Goal: Information Seeking & Learning: Understand process/instructions

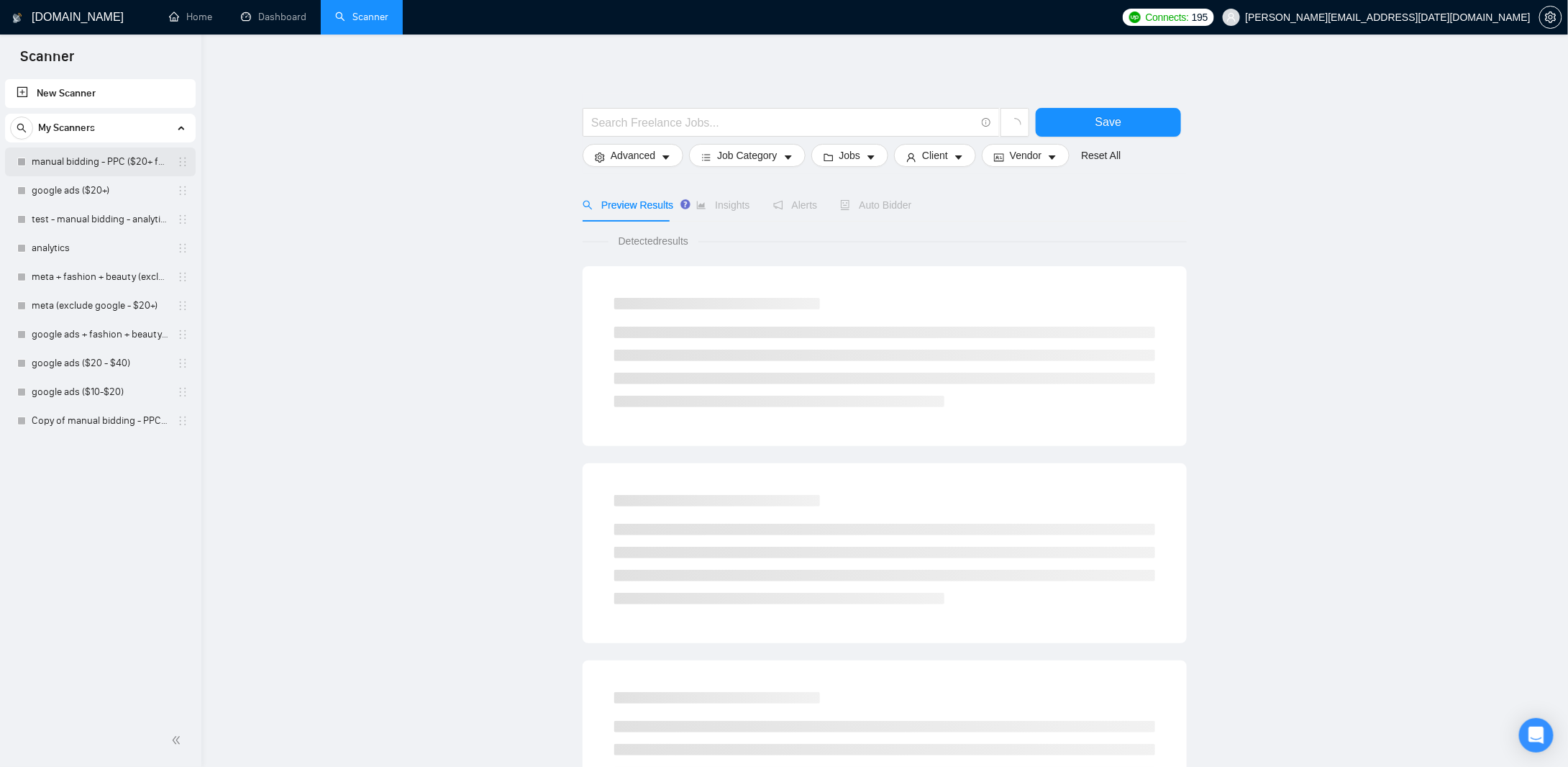
click at [97, 153] on link "manual bidding - PPC ($20+ few negatives + title search)" at bounding box center [100, 162] width 136 height 29
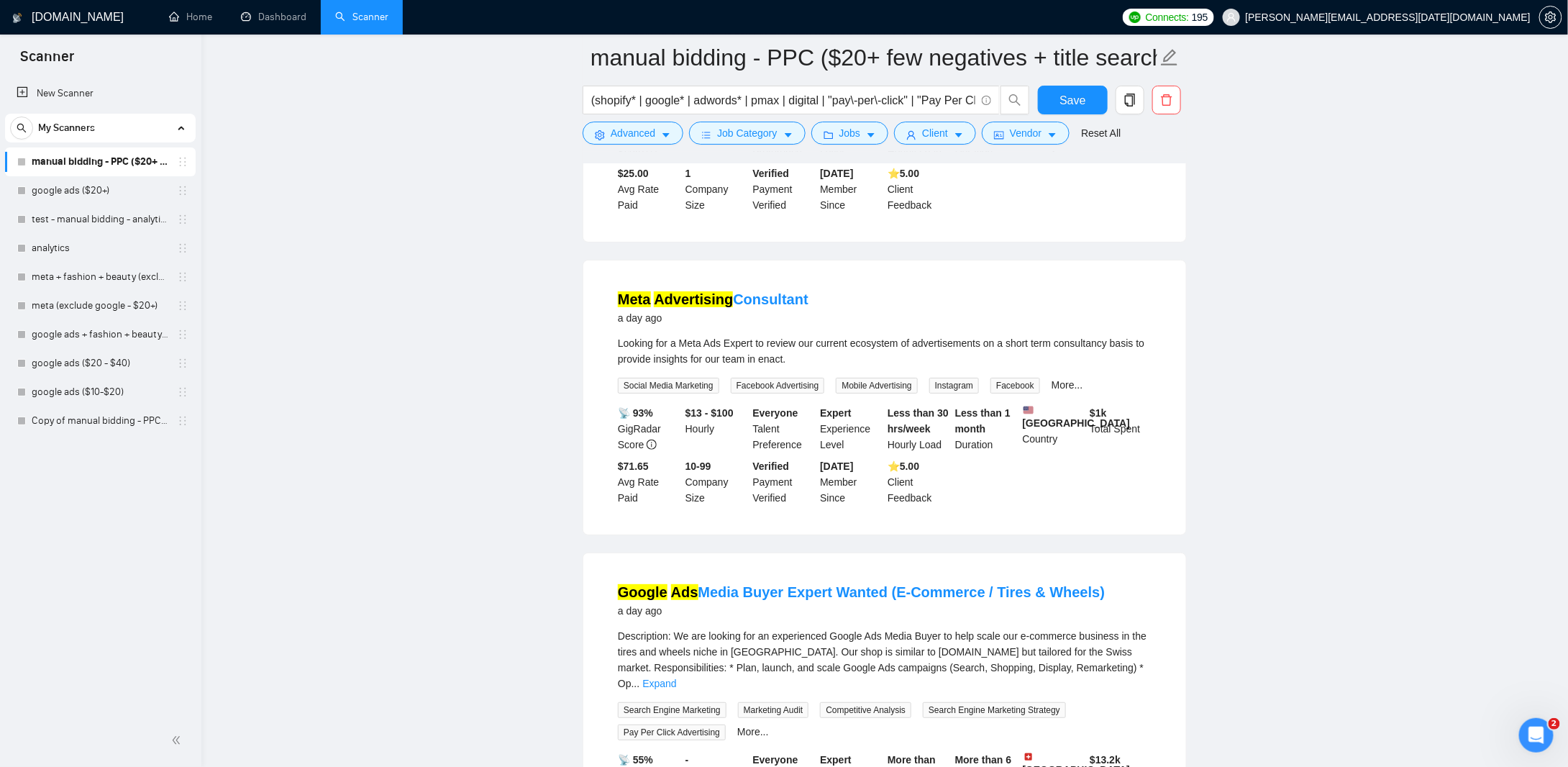
scroll to position [2878, 0]
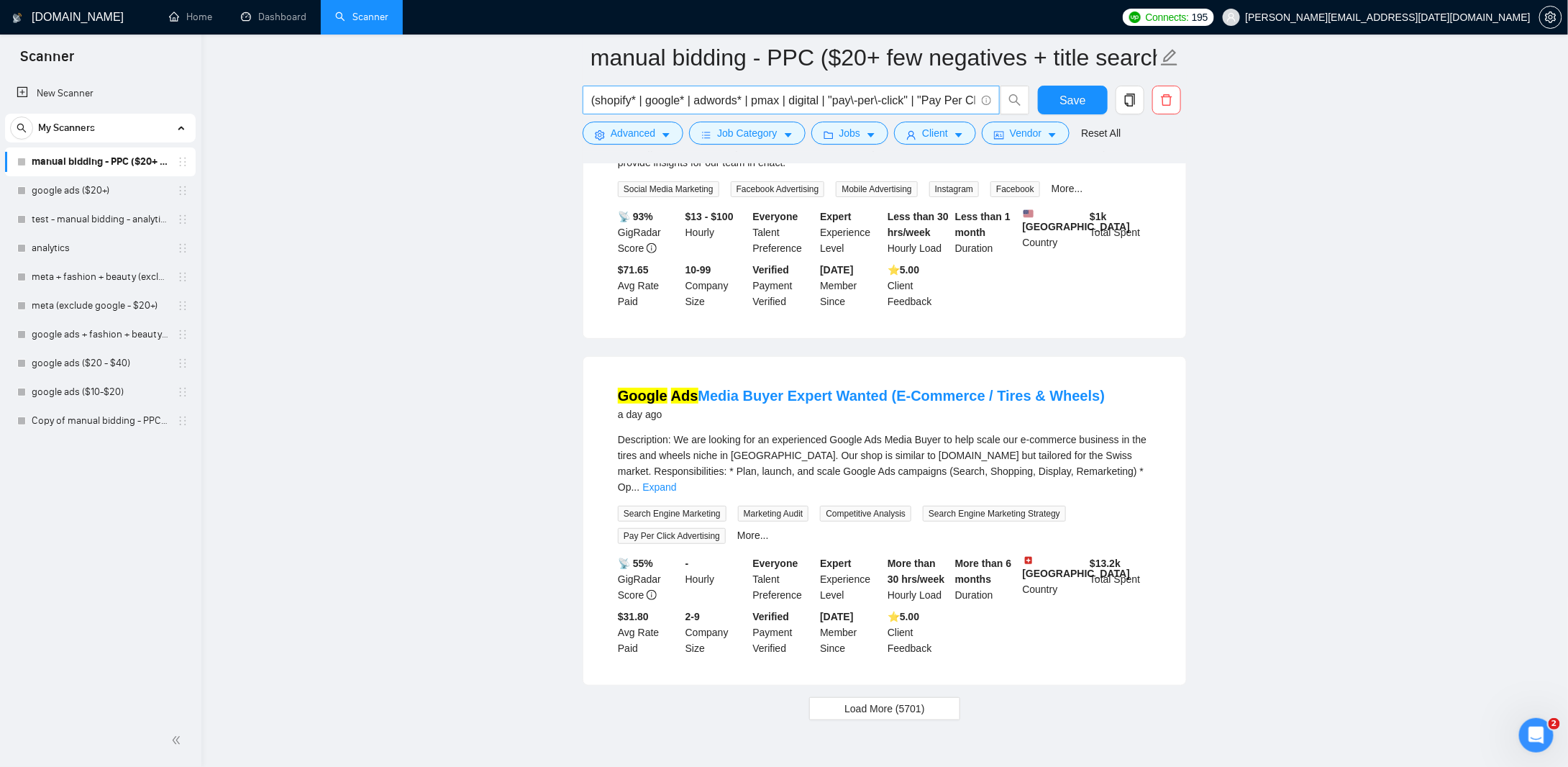
click at [881, 104] on input "(shopify* | google* | adwords* | pmax | digital | "pay\-per\-click" | "Pay Per …" at bounding box center [783, 101] width 384 height 18
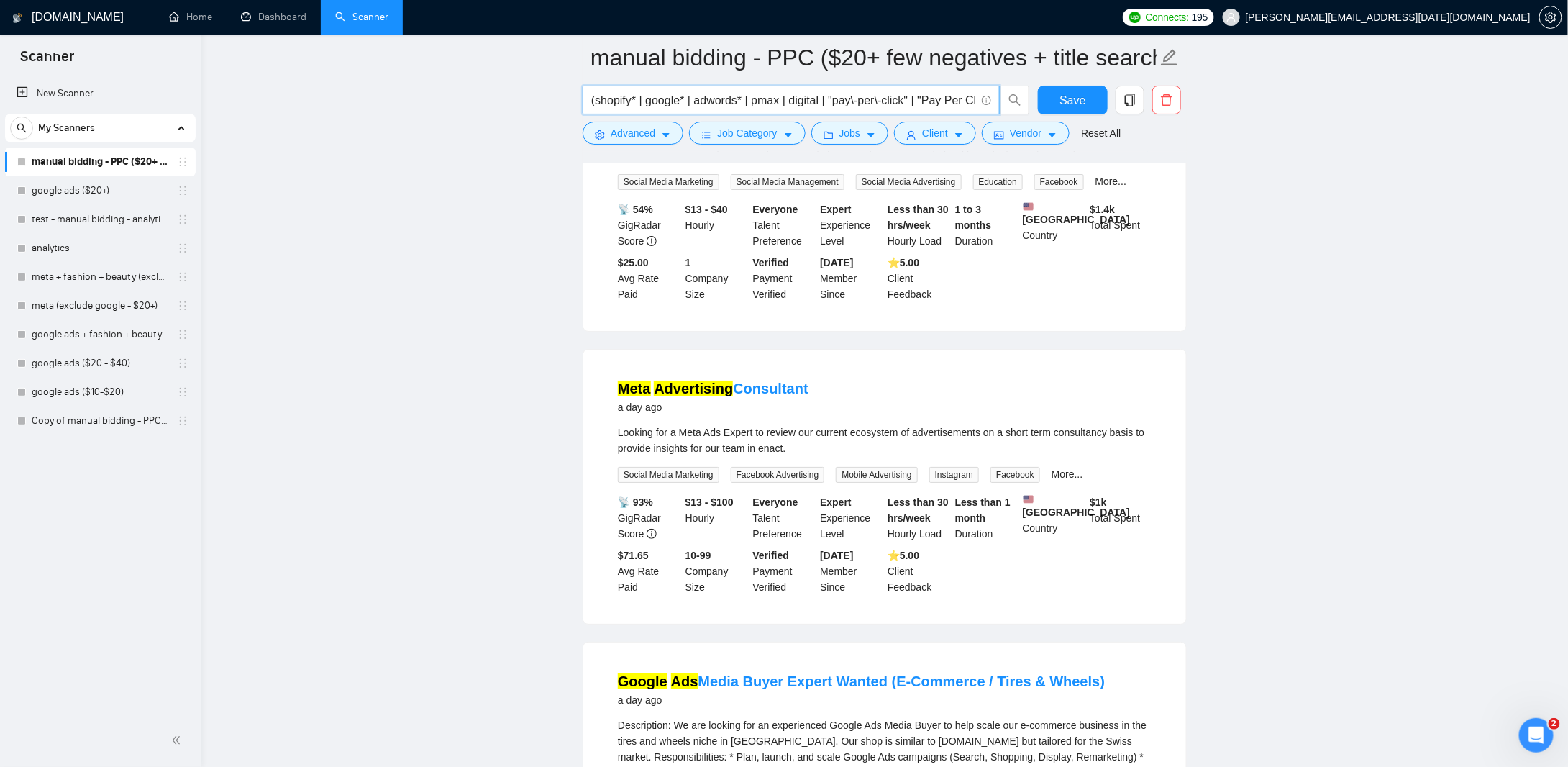
scroll to position [2806, 0]
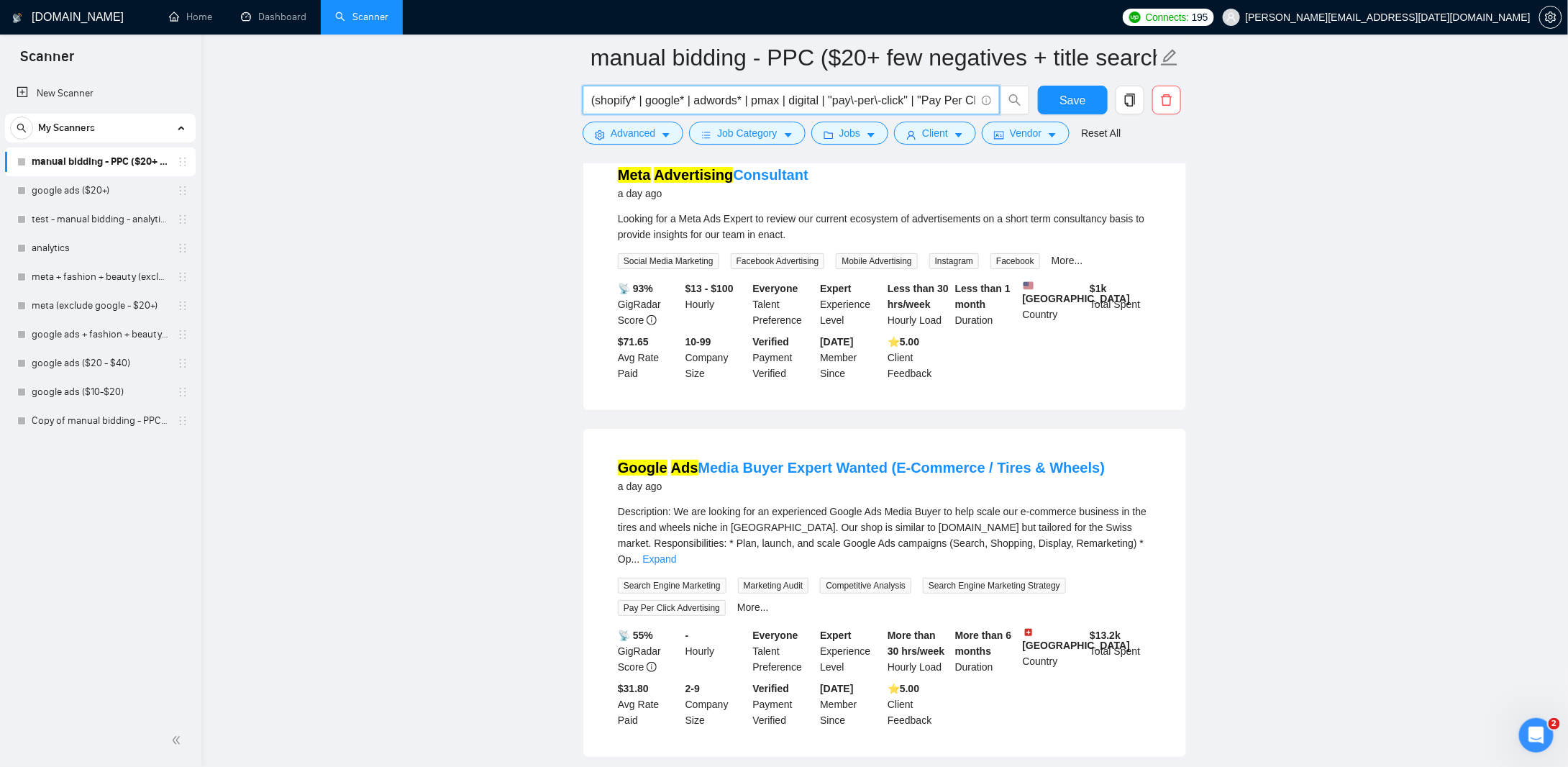
click at [832, 103] on input "(shopify* | google* | adwords* | pmax | digital | "pay\-per\-click" | "Pay Per …" at bounding box center [783, 101] width 384 height 18
click at [868, 766] on span "Load More (5701)" at bounding box center [884, 781] width 80 height 16
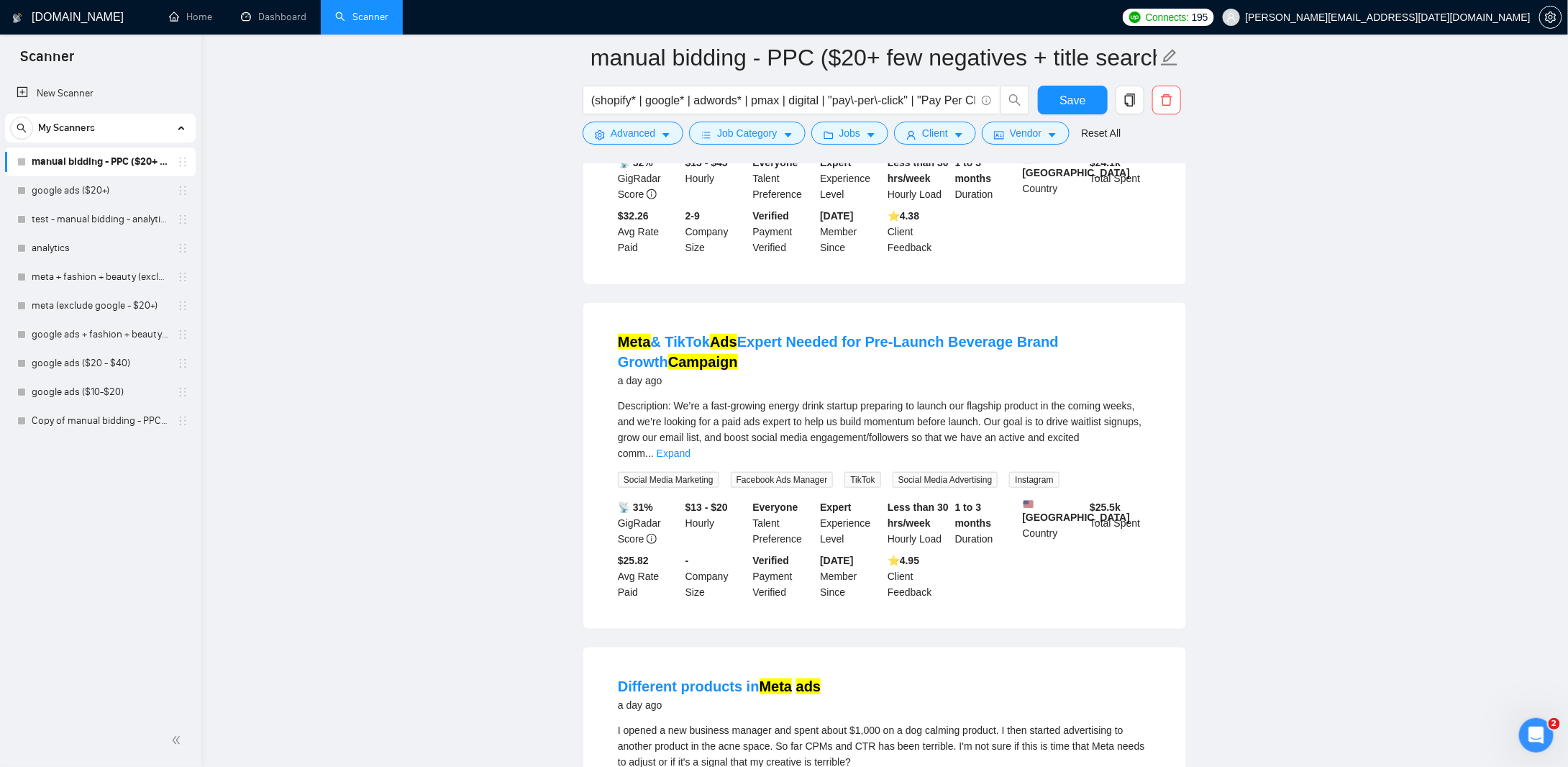
scroll to position [6117, 0]
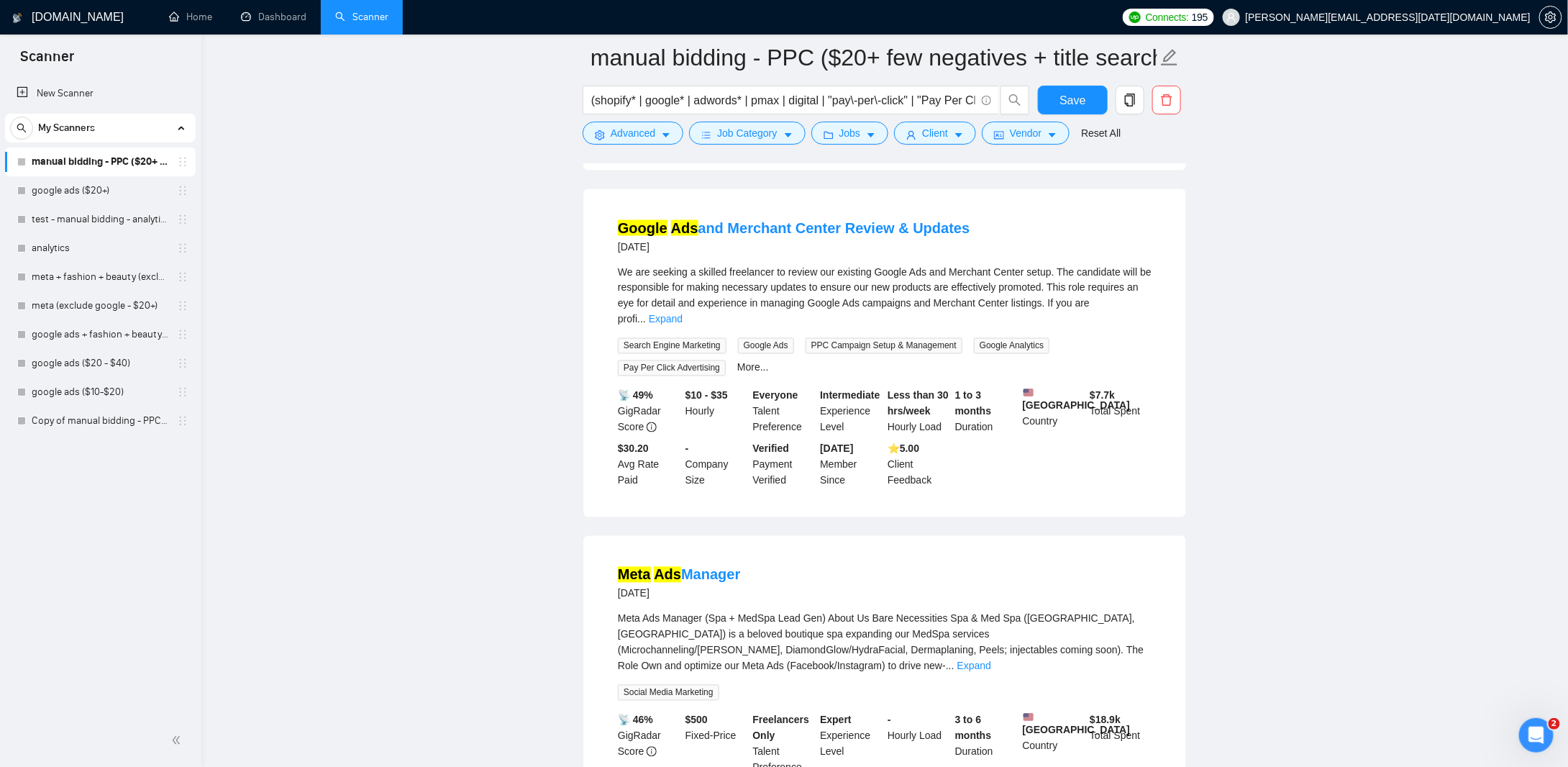
scroll to position [9334, 0]
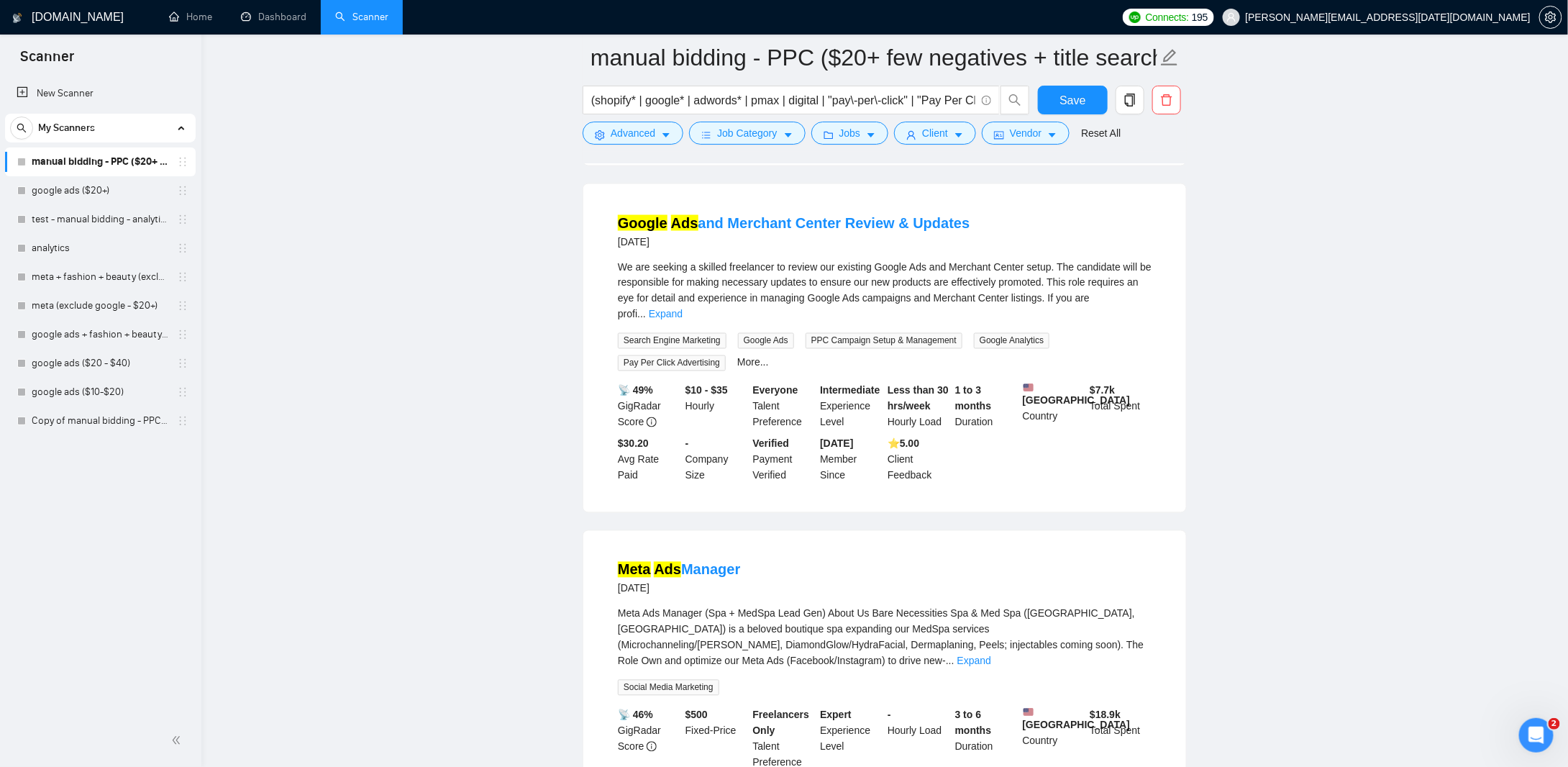
click at [52, 11] on h1 "[DOMAIN_NAME]" at bounding box center [78, 17] width 92 height 35
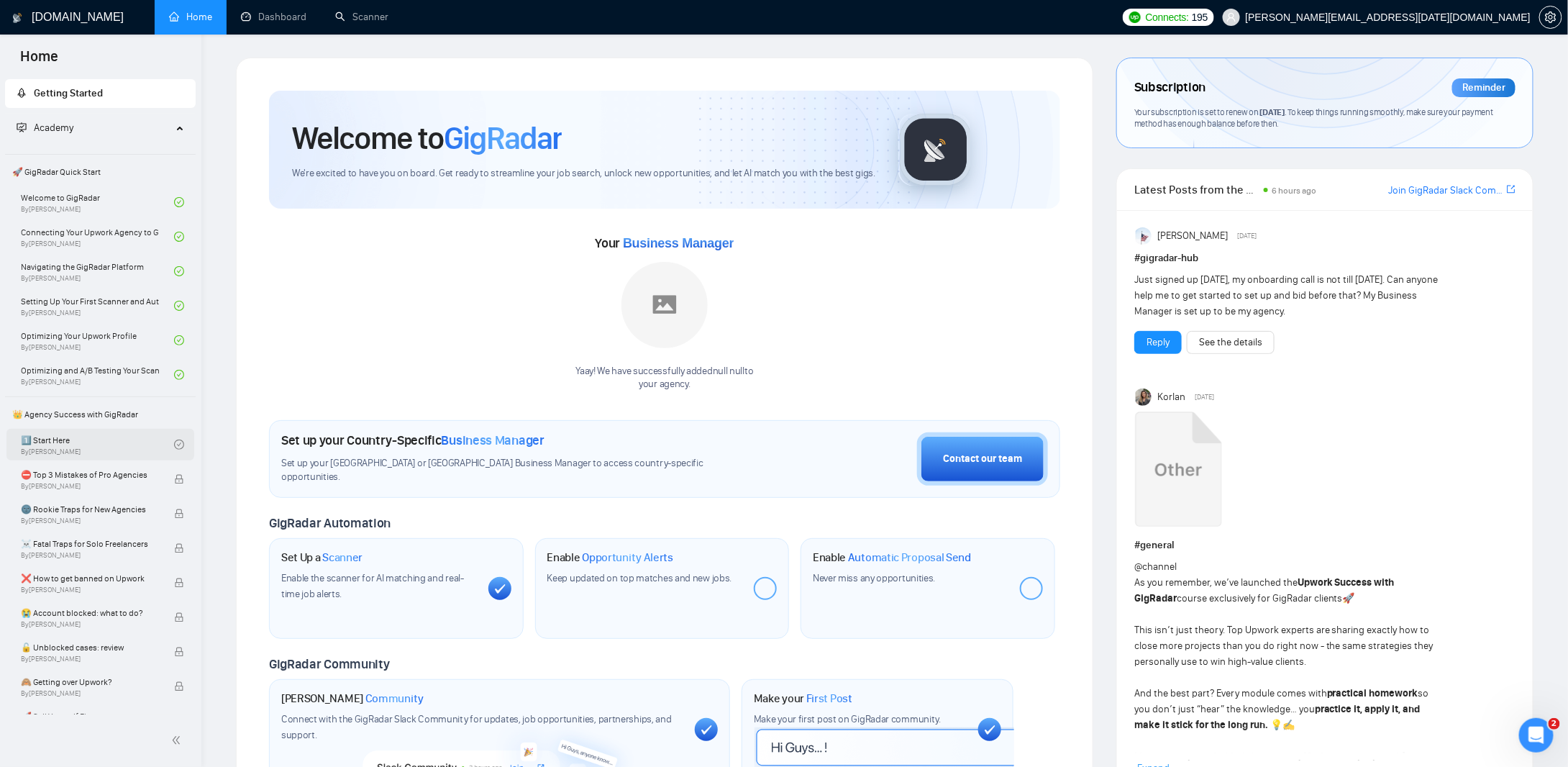
click at [26, 452] on link "1️⃣ Start Here By [PERSON_NAME]" at bounding box center [98, 445] width 153 height 32
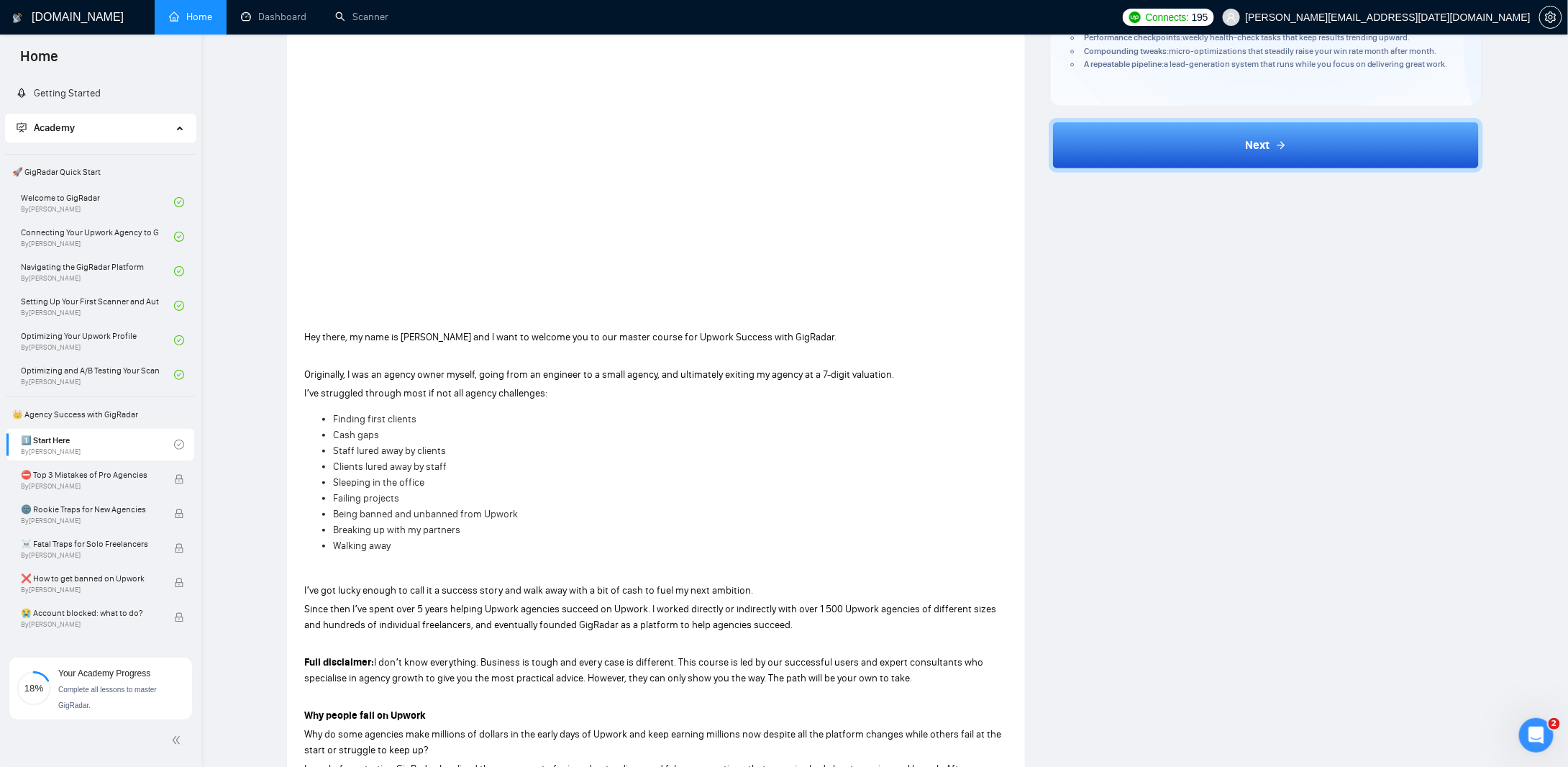
scroll to position [288, 0]
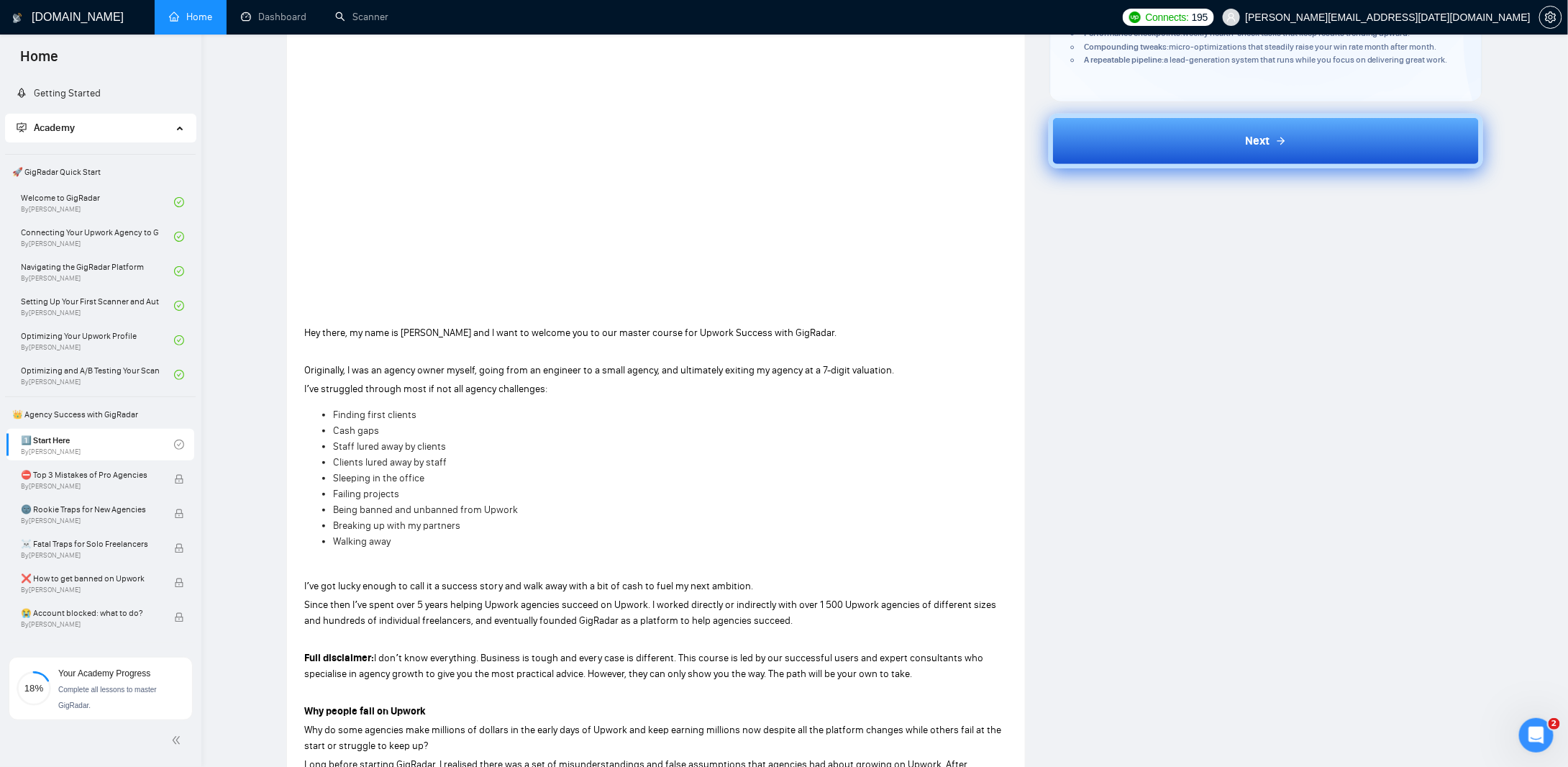
click at [1317, 130] on button "Next" at bounding box center [1267, 141] width 435 height 55
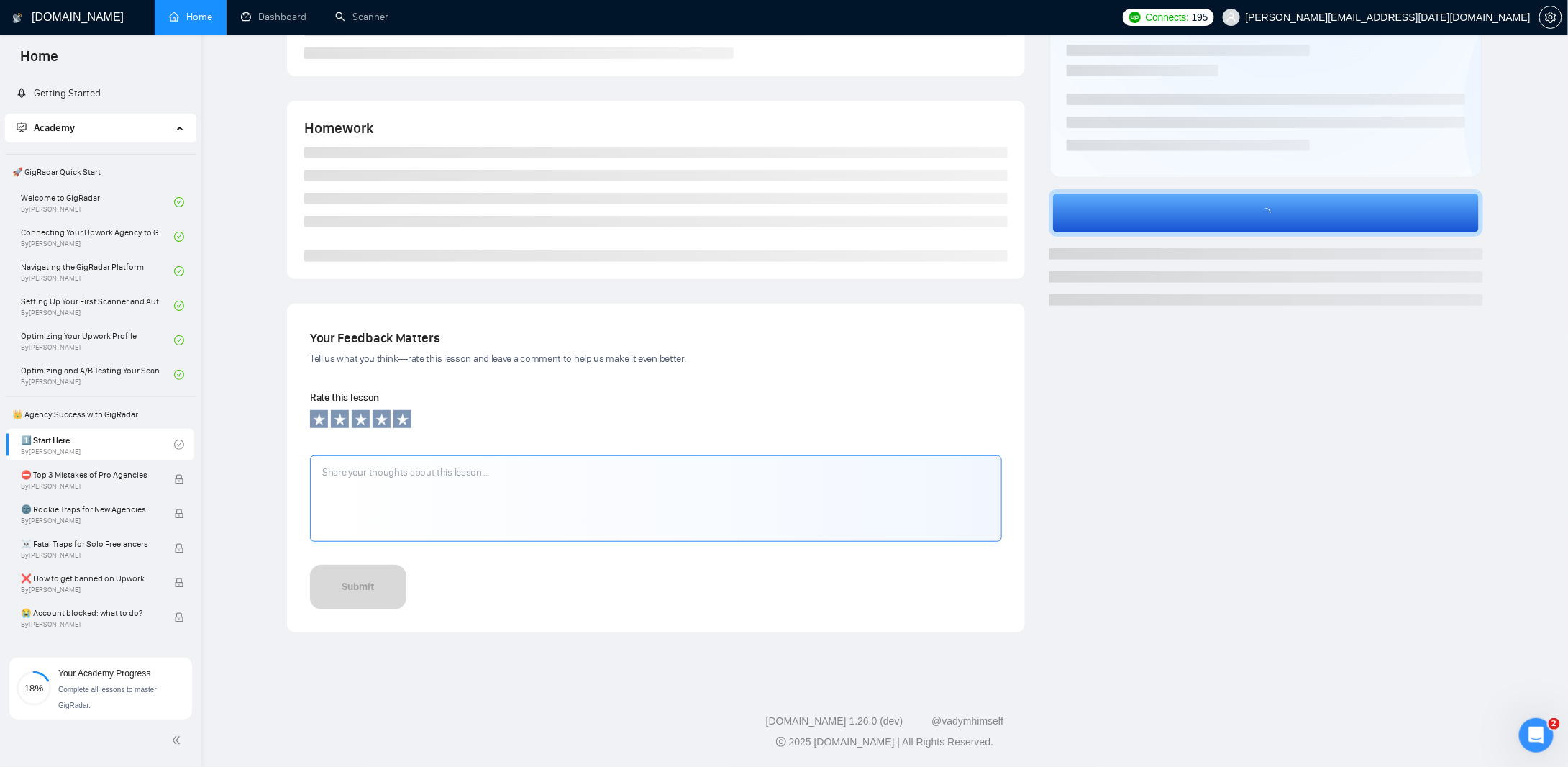
scroll to position [211, 0]
